Goal: Information Seeking & Learning: Check status

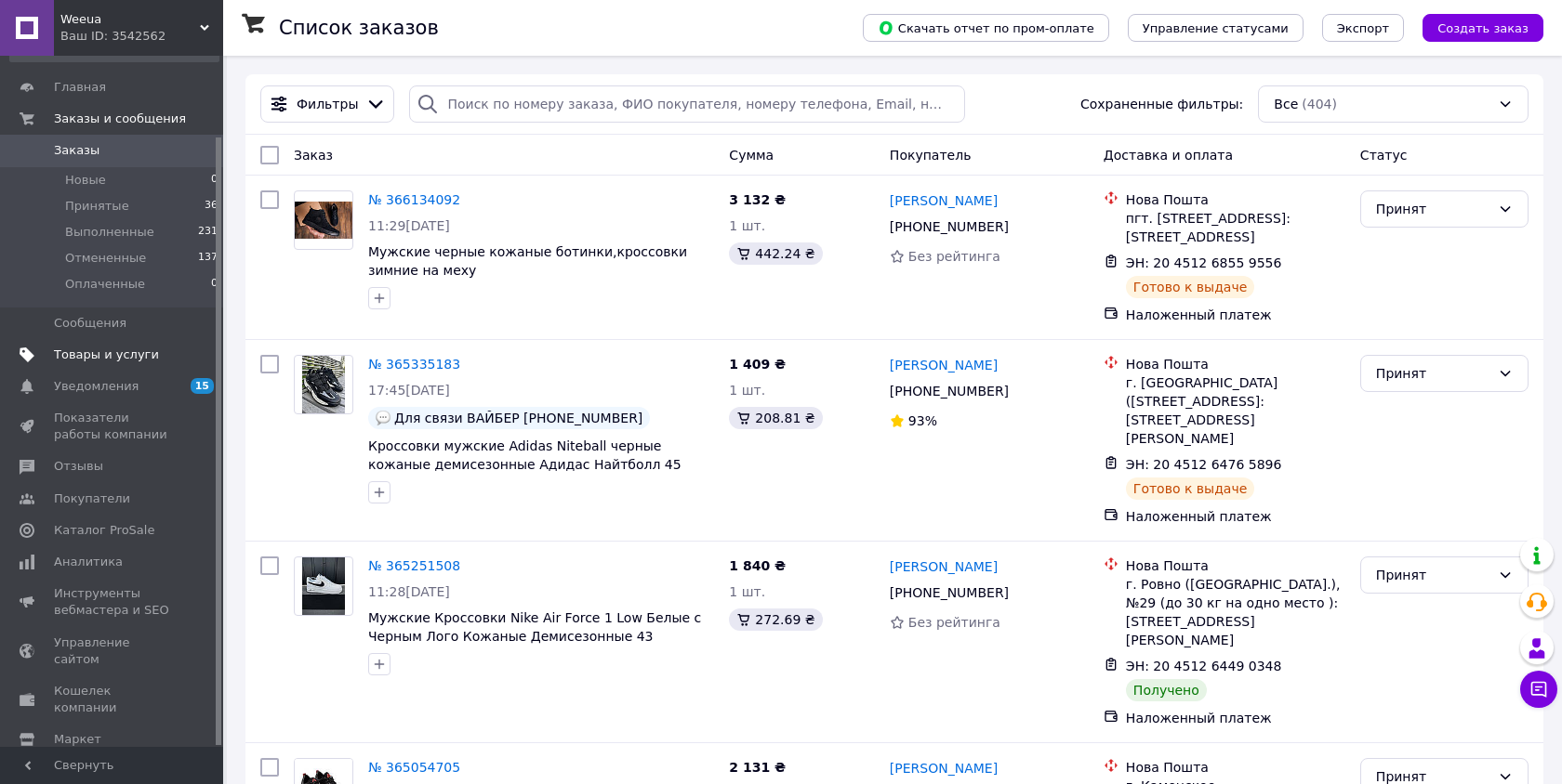
scroll to position [92, 0]
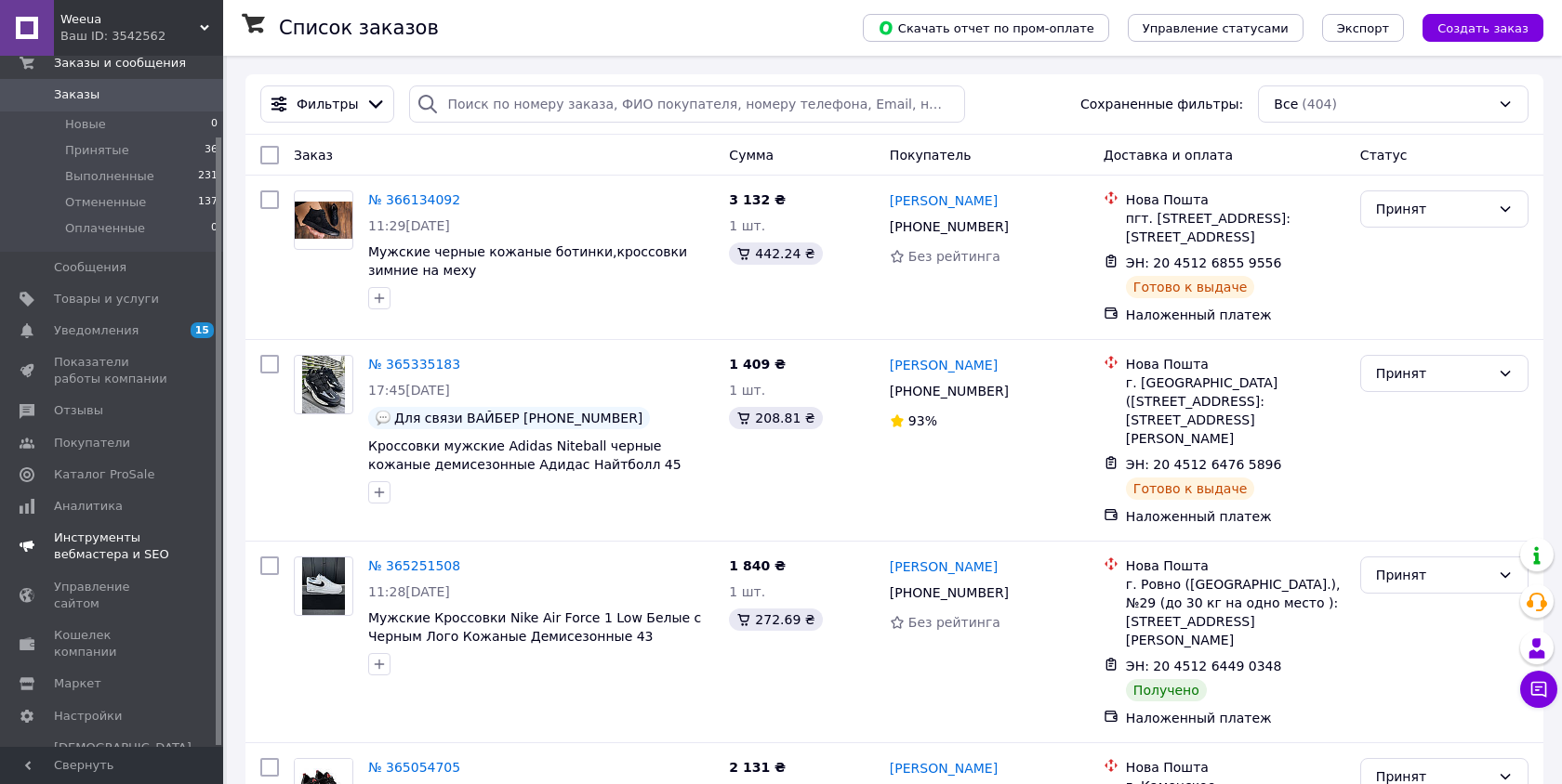
click at [105, 523] on link "Инструменты вебмастера и SEO" at bounding box center [114, 545] width 229 height 48
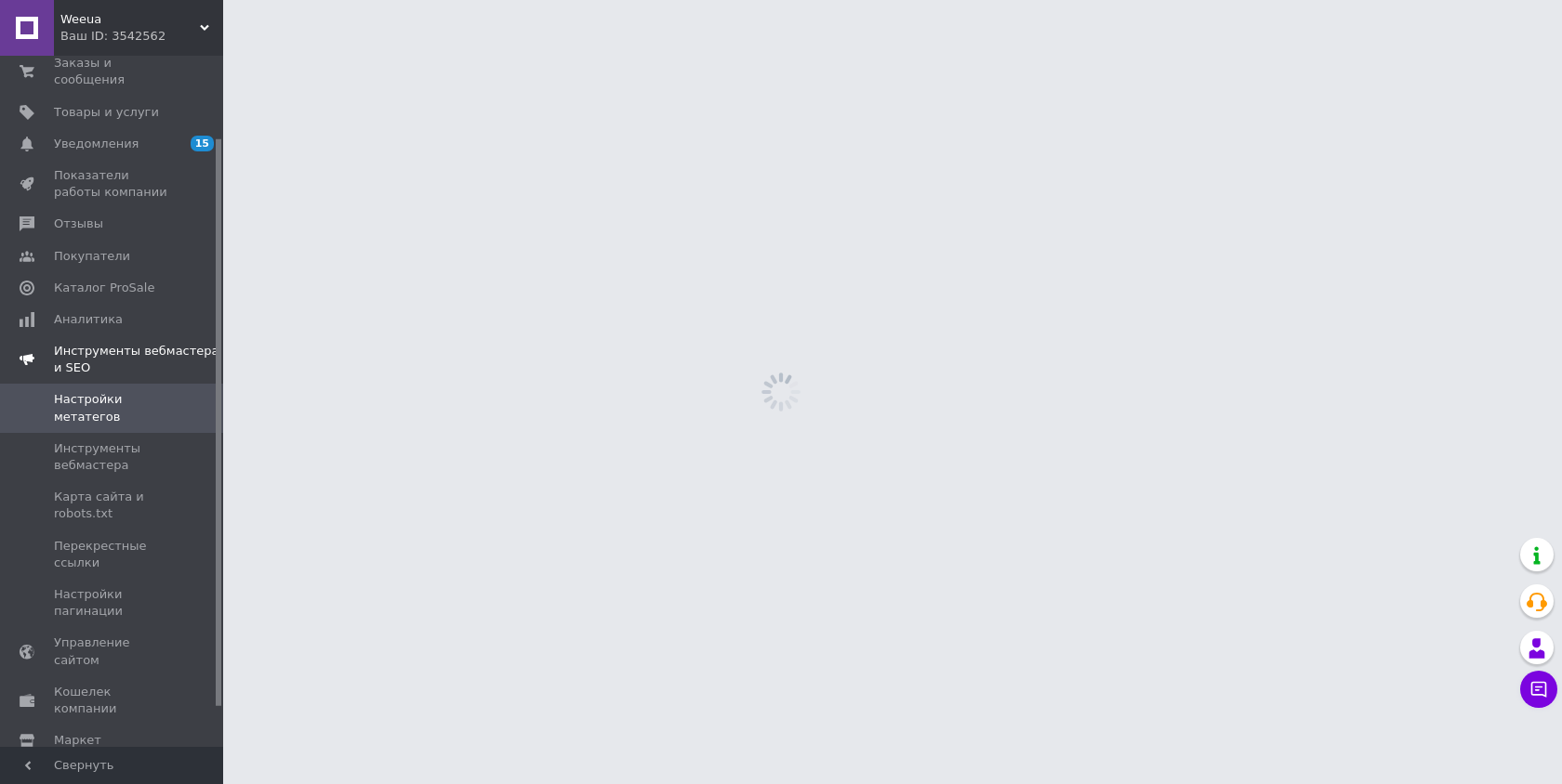
scroll to position [101, 0]
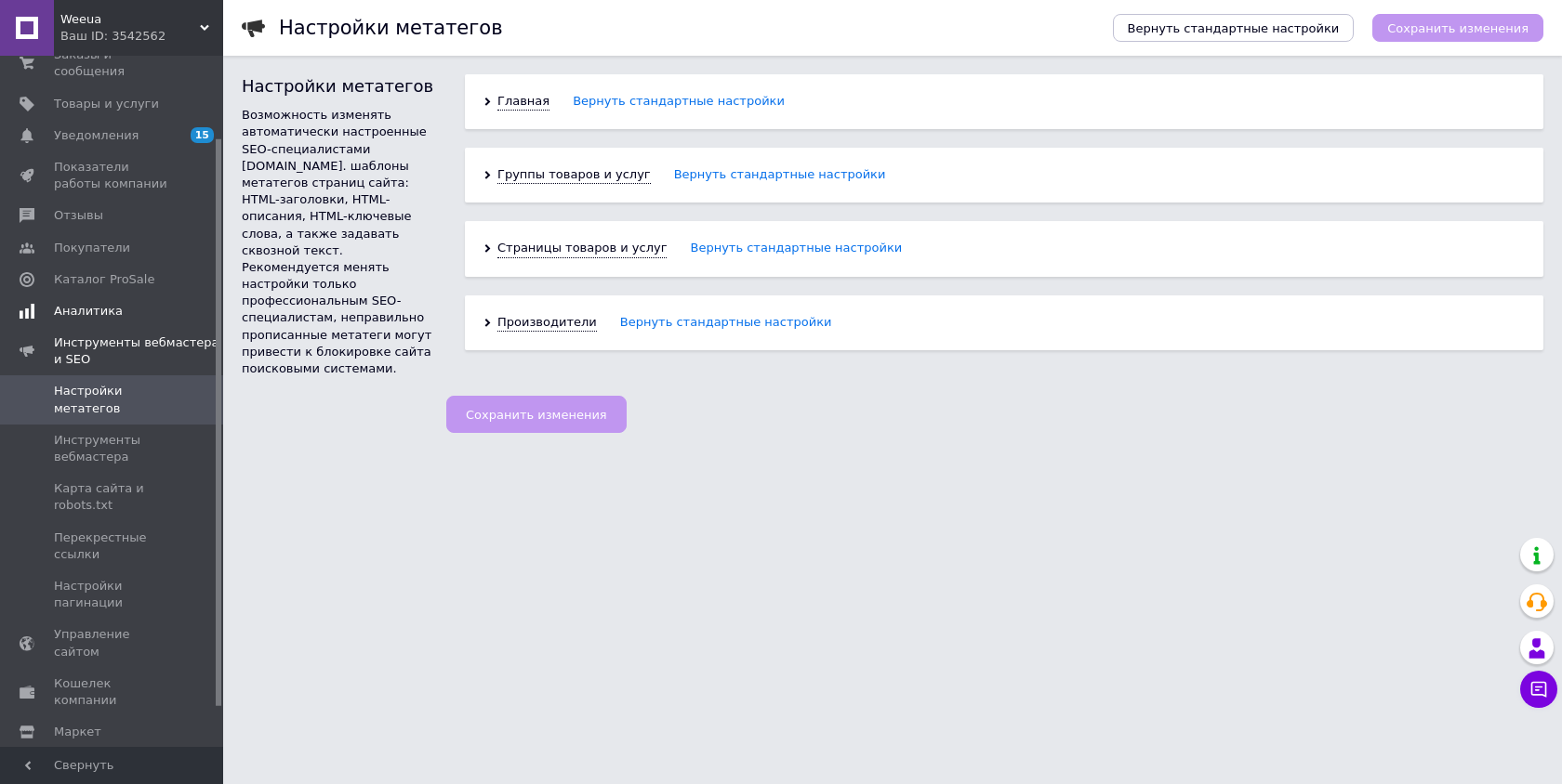
click at [105, 324] on link "Аналитика" at bounding box center [114, 312] width 229 height 32
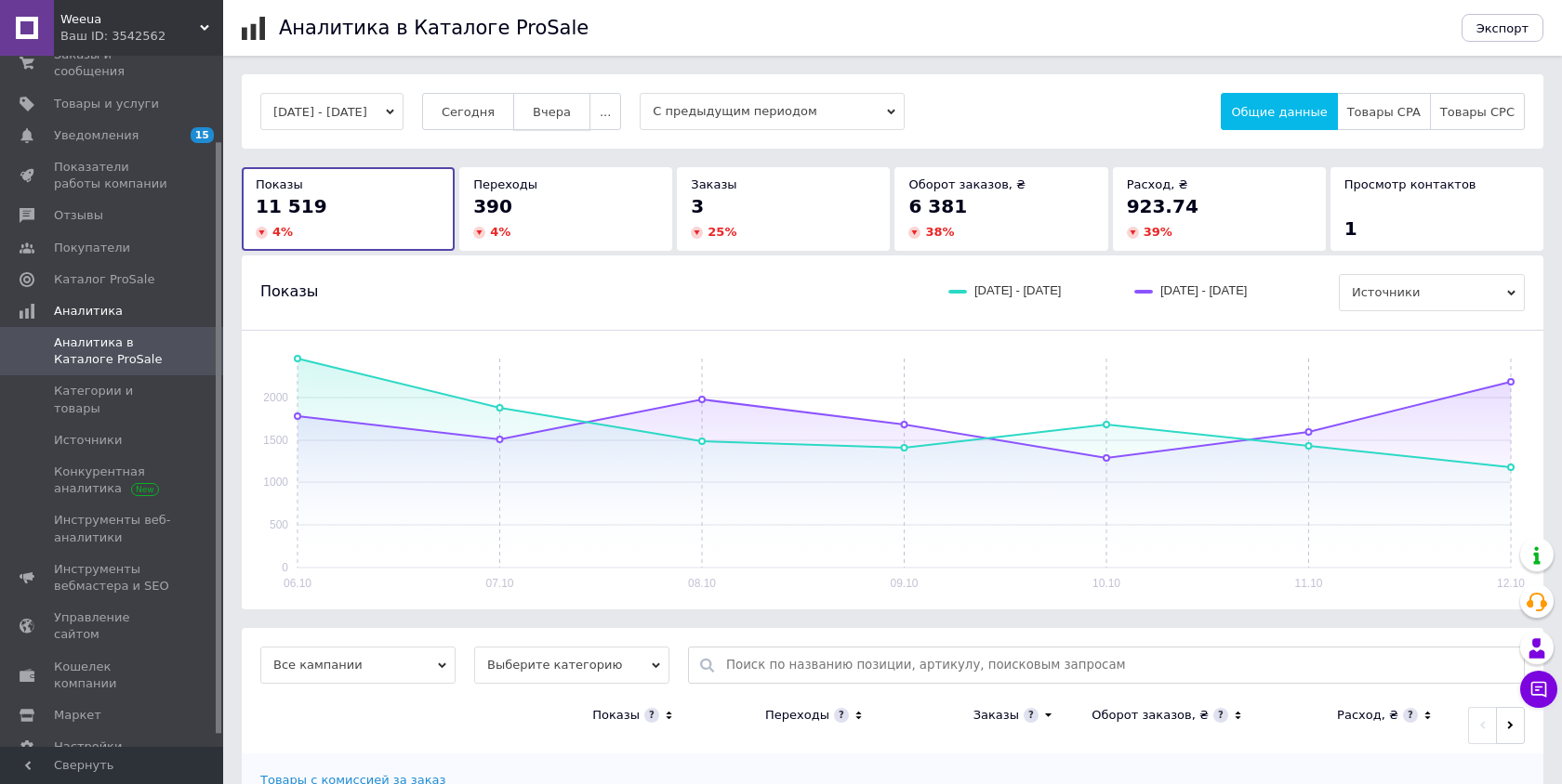
click at [570, 105] on span "Вчера" at bounding box center [552, 111] width 38 height 14
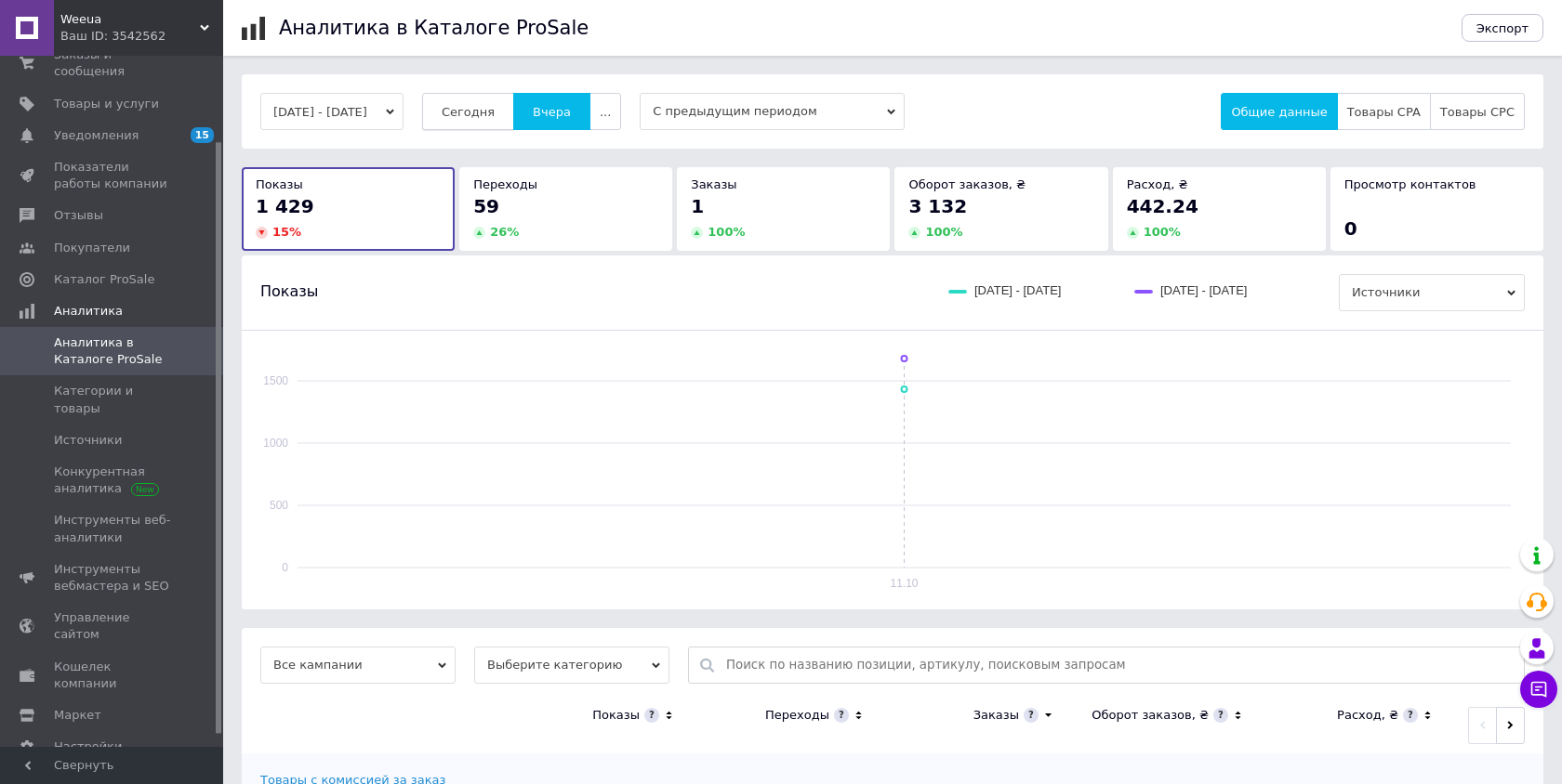
click at [512, 122] on button "Сегодня" at bounding box center [468, 111] width 92 height 37
